Goal: Information Seeking & Learning: Check status

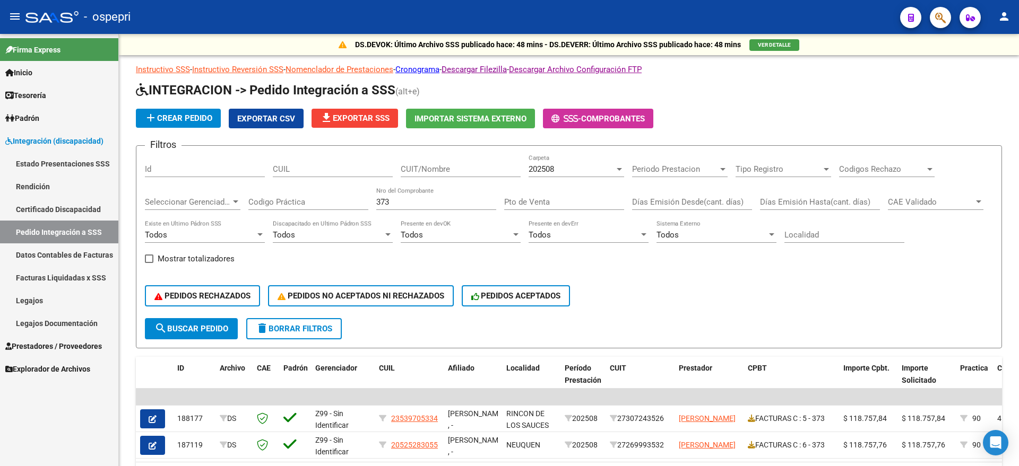
scroll to position [66, 0]
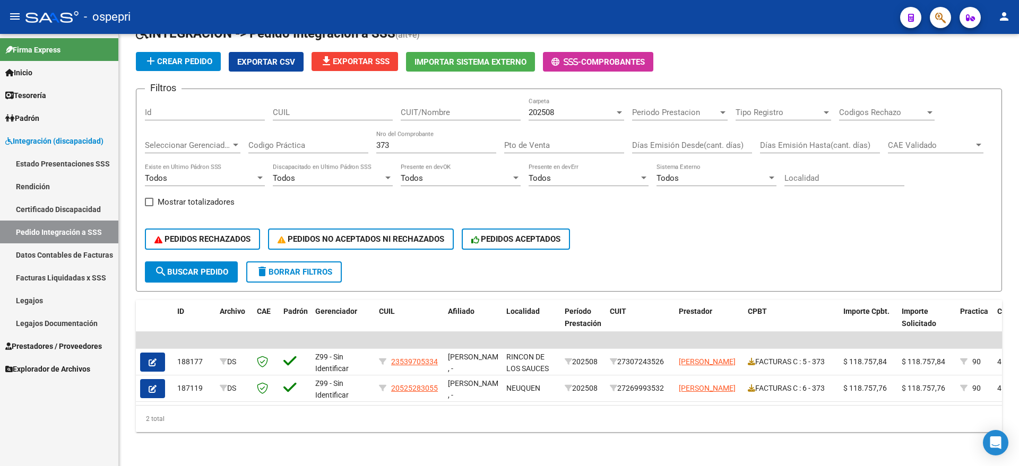
click at [88, 343] on span "Prestadores / Proveedores" at bounding box center [53, 347] width 97 height 12
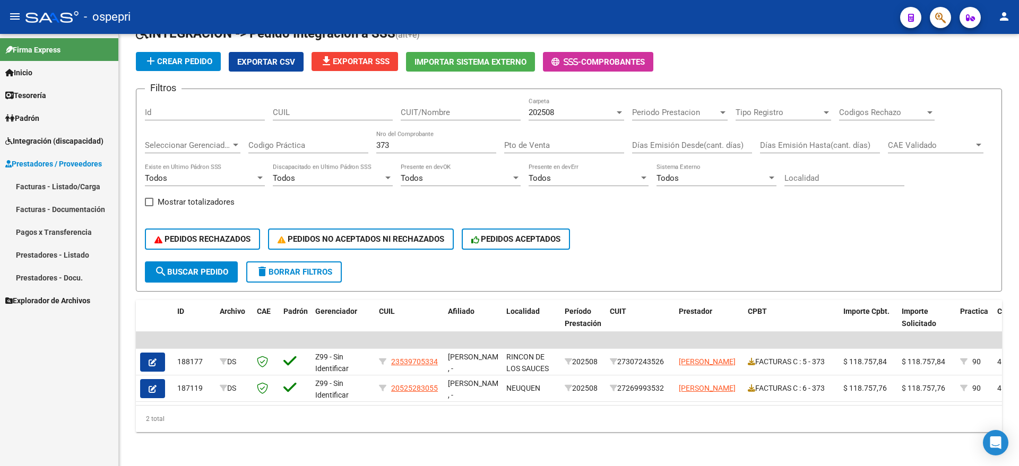
click at [42, 183] on link "Facturas - Listado/Carga" at bounding box center [59, 186] width 118 height 23
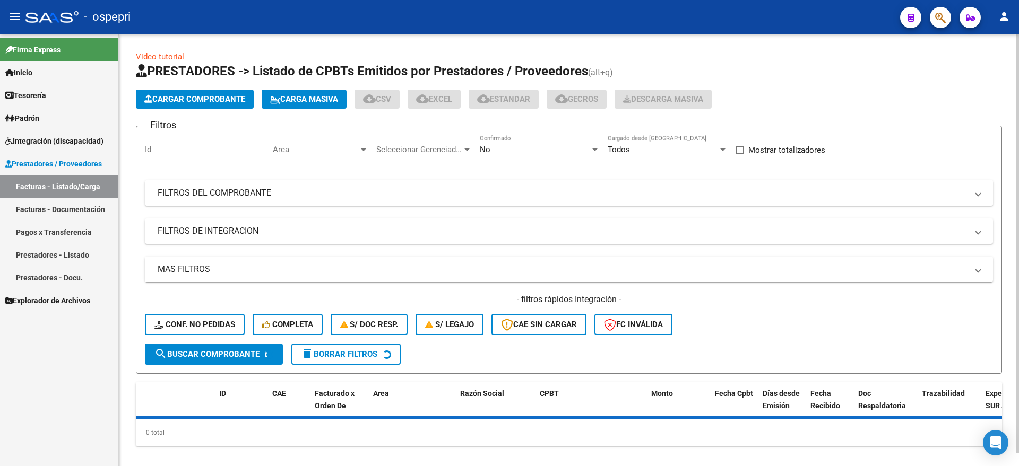
click at [224, 192] on mat-panel-title "FILTROS DEL COMPROBANTE" at bounding box center [563, 193] width 810 height 12
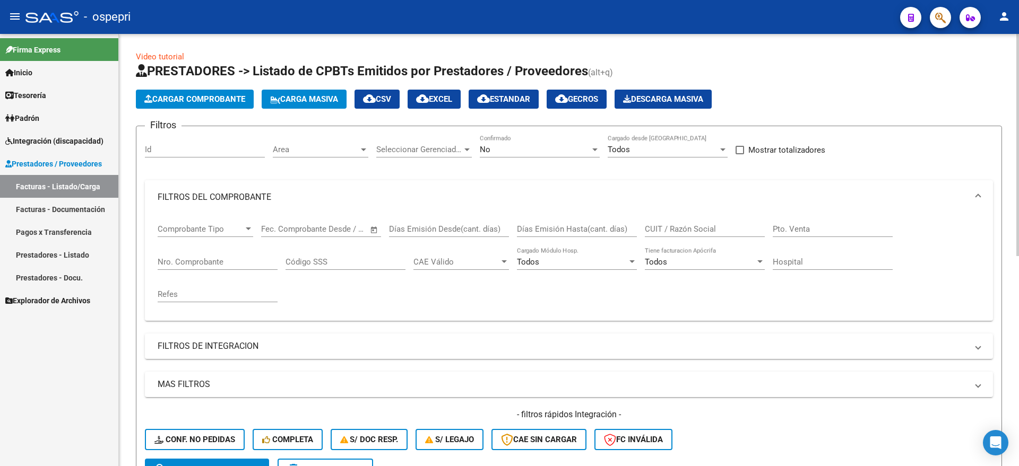
click at [206, 261] on input "Nro. Comprobante" at bounding box center [218, 262] width 120 height 10
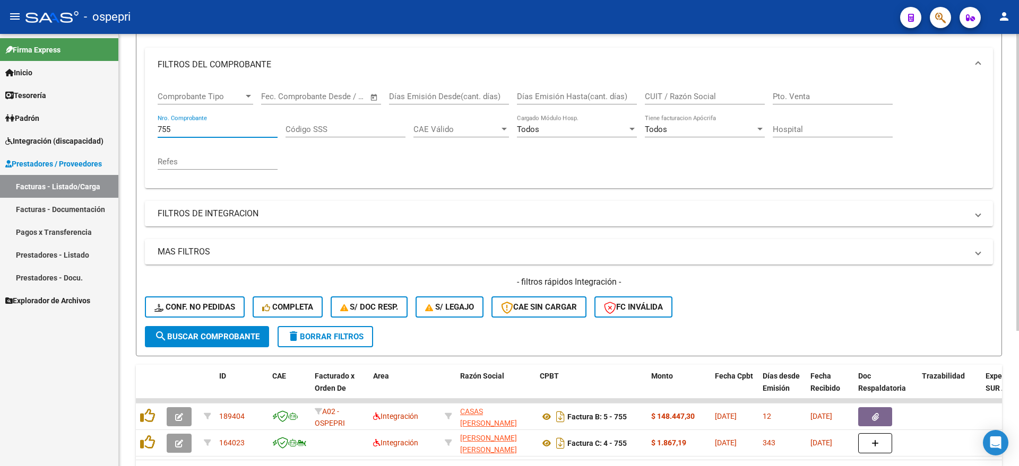
scroll to position [197, 0]
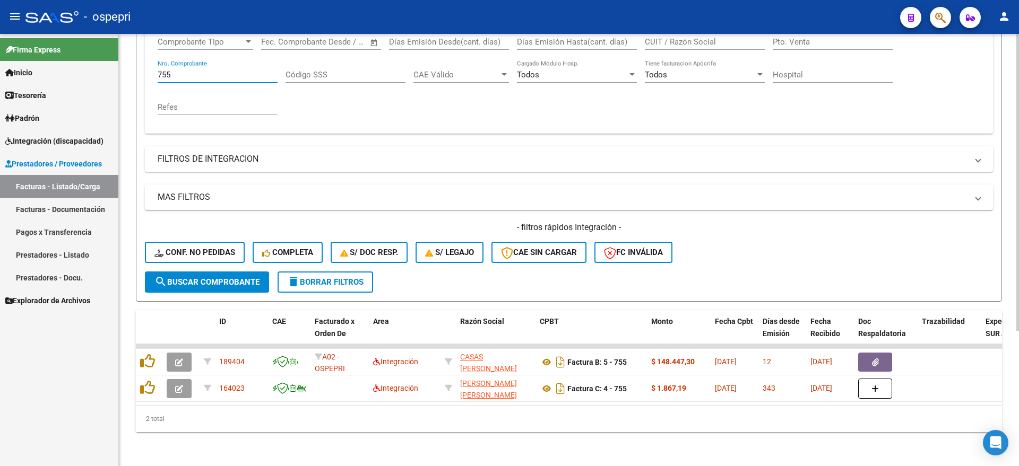
type input "755"
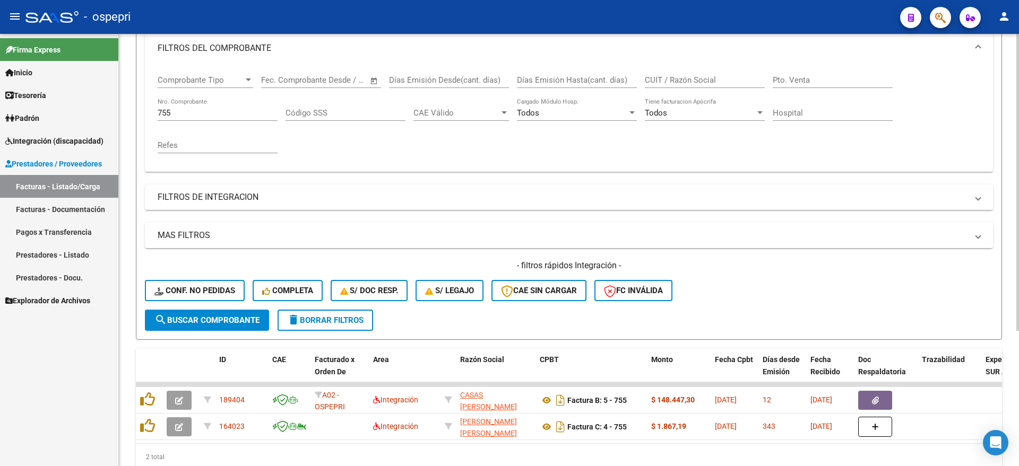
scroll to position [65, 0]
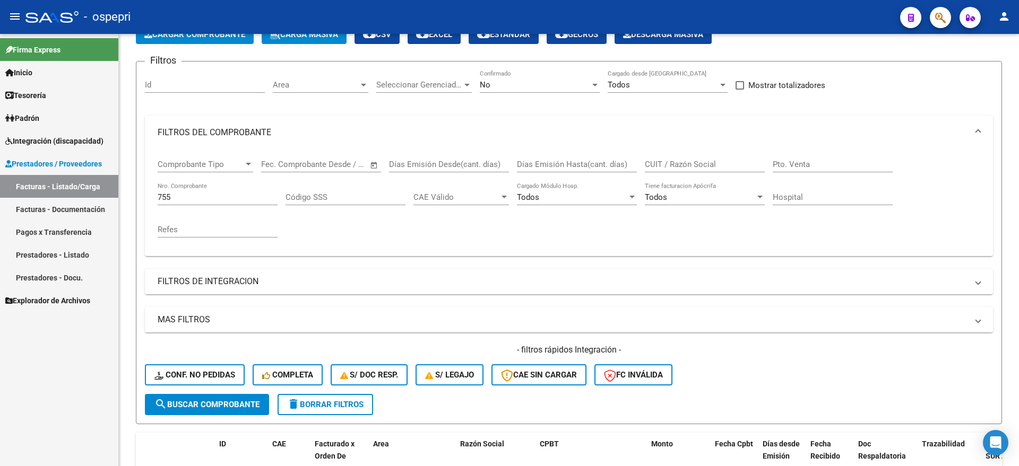
click at [46, 145] on span "Integración (discapacidad)" at bounding box center [54, 141] width 98 height 12
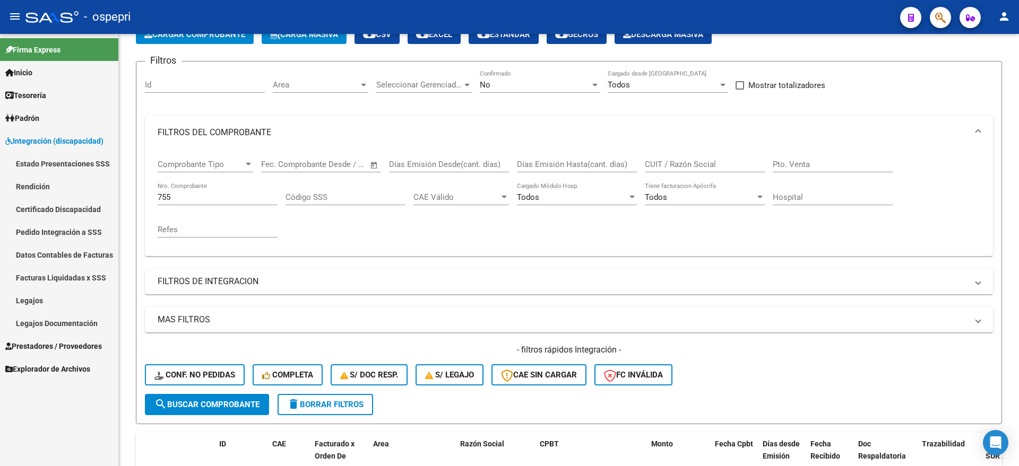
click at [44, 209] on link "Certificado Discapacidad" at bounding box center [59, 209] width 118 height 23
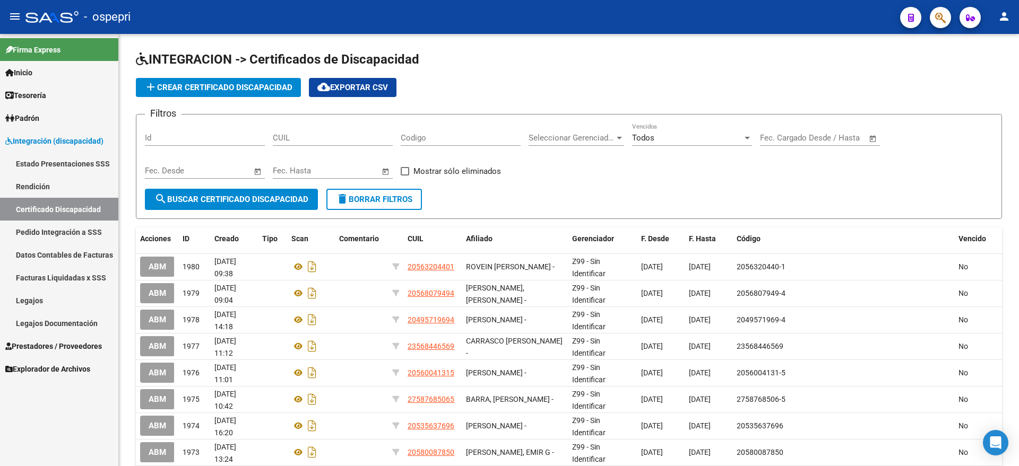
click at [43, 230] on link "Pedido Integración a SSS" at bounding box center [59, 232] width 118 height 23
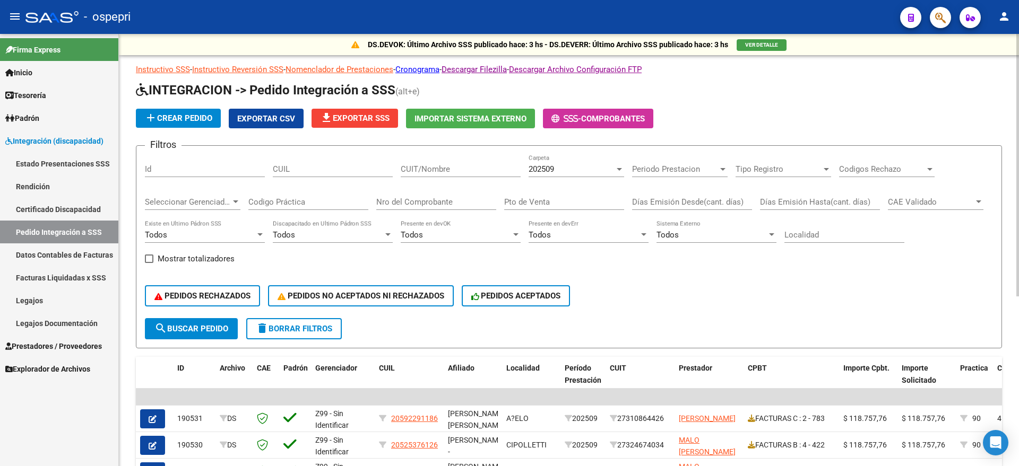
click at [435, 199] on input "Nro del Comprobante" at bounding box center [436, 202] width 120 height 10
type input "755"
click at [554, 158] on div "202509 Carpeta" at bounding box center [576, 165] width 96 height 23
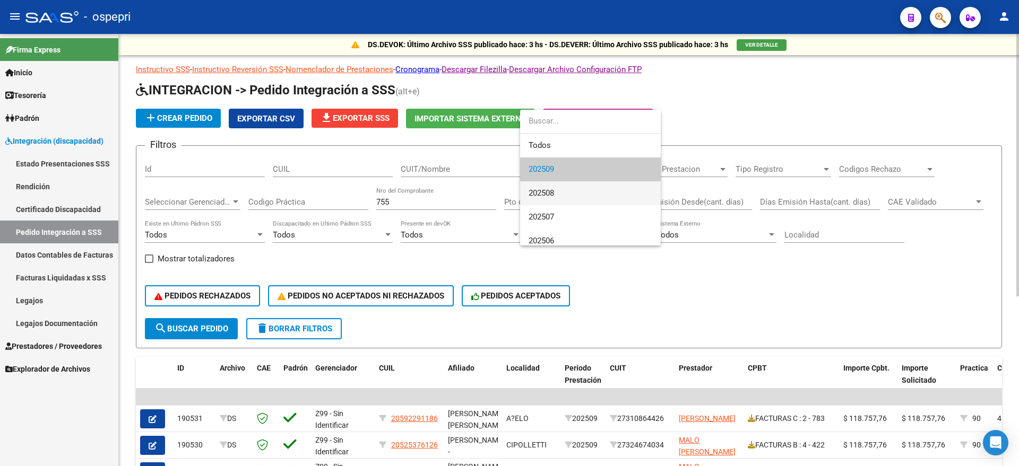
click at [557, 190] on span "202508" at bounding box center [590, 193] width 124 height 24
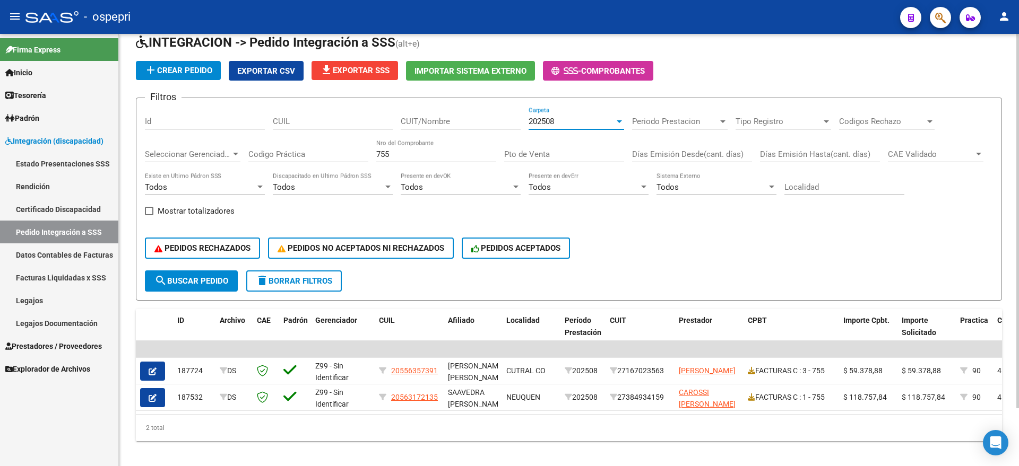
scroll to position [66, 0]
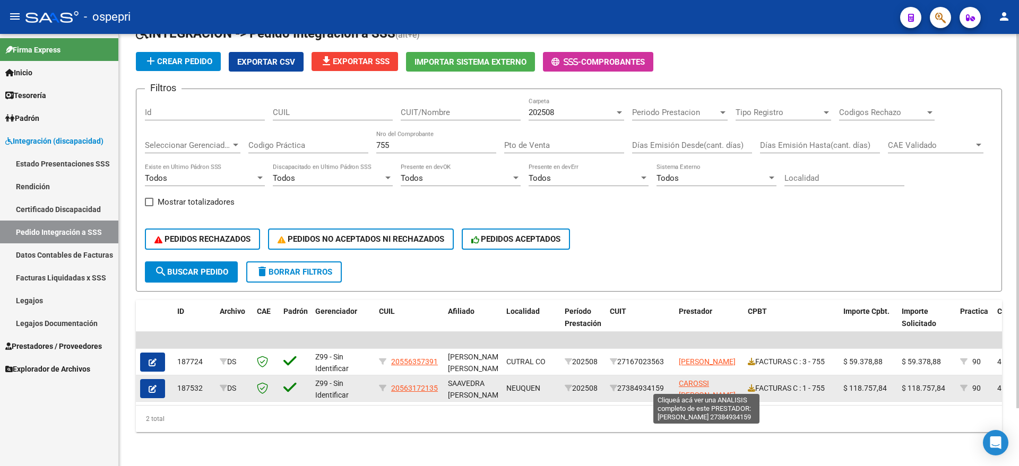
click at [716, 379] on span "CAROSSI [PERSON_NAME]" at bounding box center [707, 389] width 57 height 21
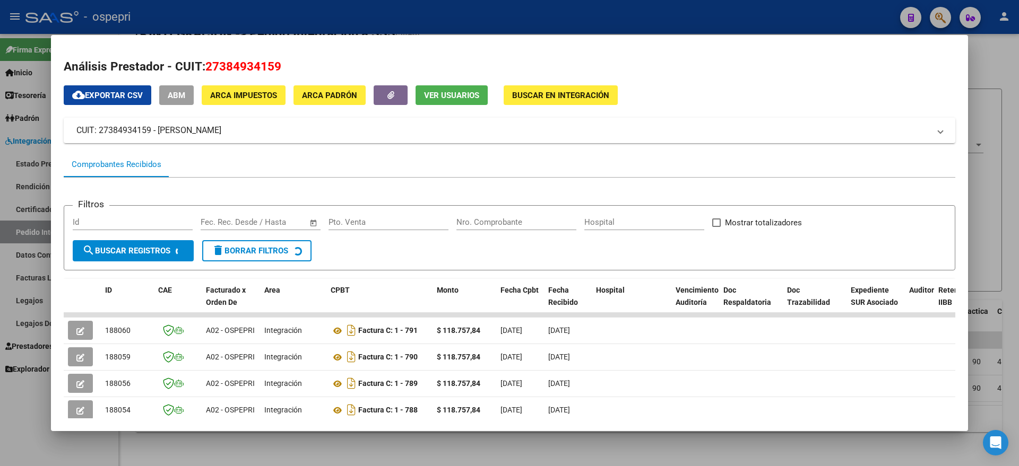
click at [1006, 62] on div at bounding box center [509, 233] width 1019 height 466
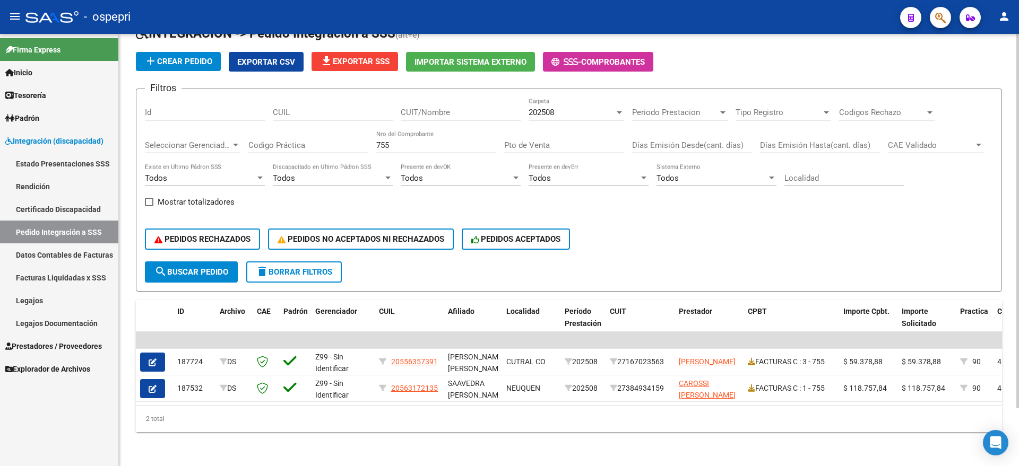
click at [745, 263] on form "Filtros Id CUIL CUIT/Nombre 202508 Carpeta Periodo Prestacion Periodo Prestacio…" at bounding box center [569, 190] width 866 height 203
